Goal: Transaction & Acquisition: Purchase product/service

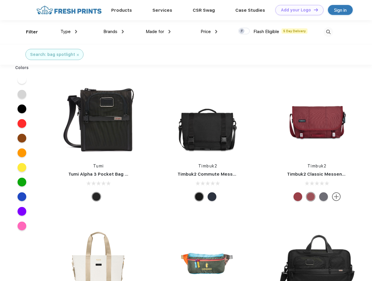
click at [298, 10] on link "Add your Logo Design Tool" at bounding box center [300, 10] width 48 height 10
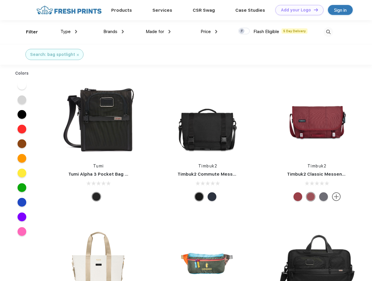
click at [0, 0] on div "Design Tool" at bounding box center [0, 0] width 0 height 0
click at [314, 10] on link "Add your Logo Design Tool" at bounding box center [300, 10] width 48 height 10
click at [28, 32] on div "Filter" at bounding box center [32, 32] width 12 height 7
click at [69, 32] on span "Type" at bounding box center [66, 31] width 10 height 5
click at [114, 32] on span "Brands" at bounding box center [110, 31] width 14 height 5
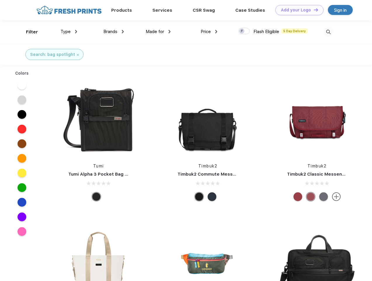
click at [158, 32] on span "Made for" at bounding box center [155, 31] width 18 height 5
click at [209, 32] on span "Price" at bounding box center [206, 31] width 10 height 5
click at [244, 31] on div at bounding box center [244, 31] width 11 height 6
click at [242, 31] on input "checkbox" at bounding box center [241, 29] width 4 height 4
click at [329, 32] on img at bounding box center [329, 32] width 10 height 10
